Goal: Transaction & Acquisition: Purchase product/service

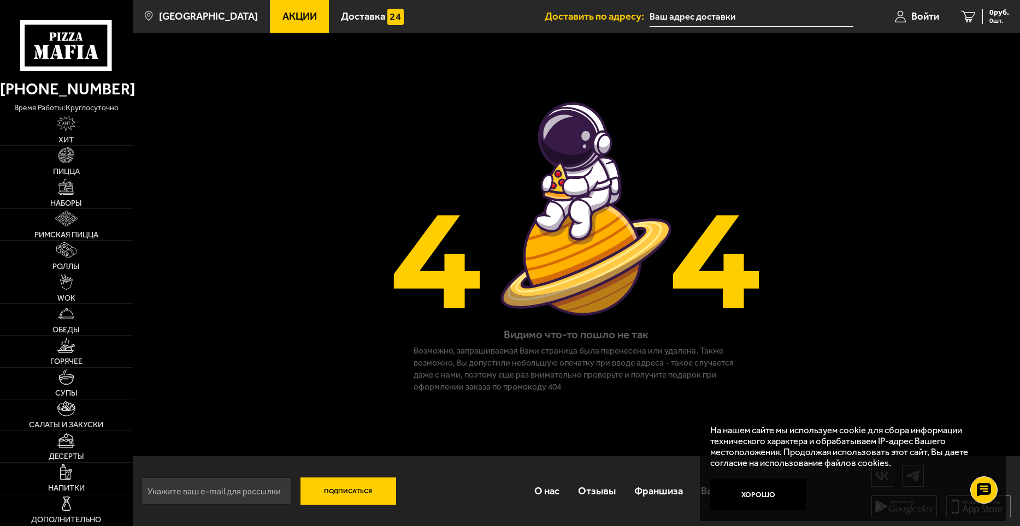
scroll to position [1, 0]
click at [72, 156] on img at bounding box center [66, 155] width 16 height 16
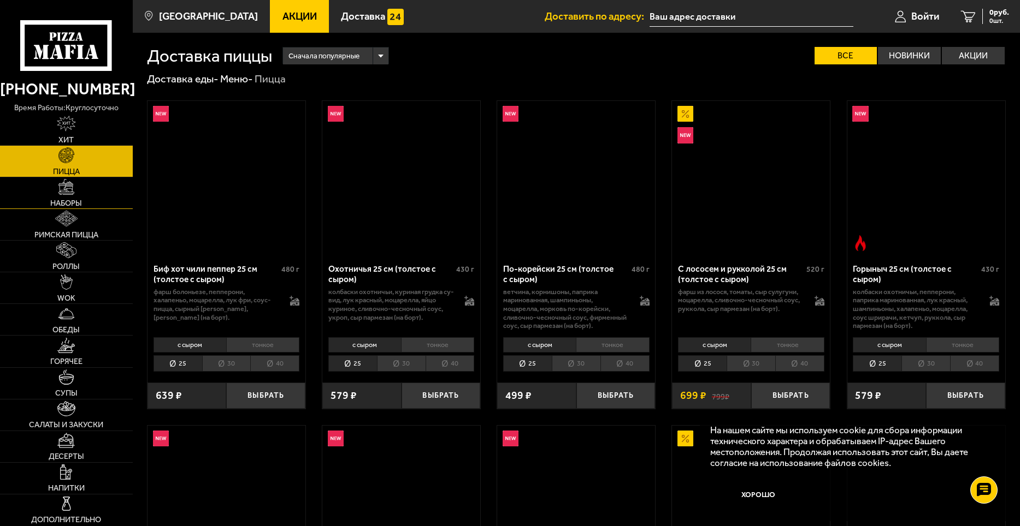
click at [64, 195] on img at bounding box center [66, 187] width 16 height 16
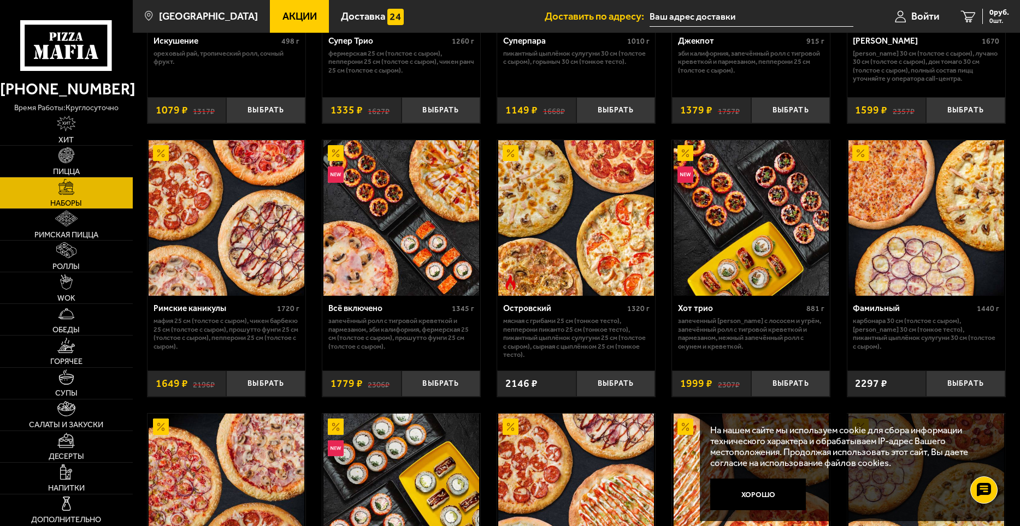
scroll to position [765, 0]
